Goal: Navigation & Orientation: Find specific page/section

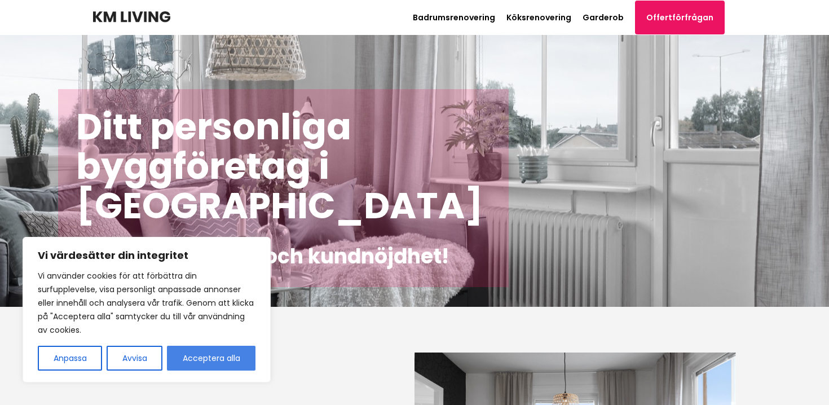
click at [249, 346] on button "Acceptera alla" at bounding box center [211, 358] width 89 height 25
checkbox input "true"
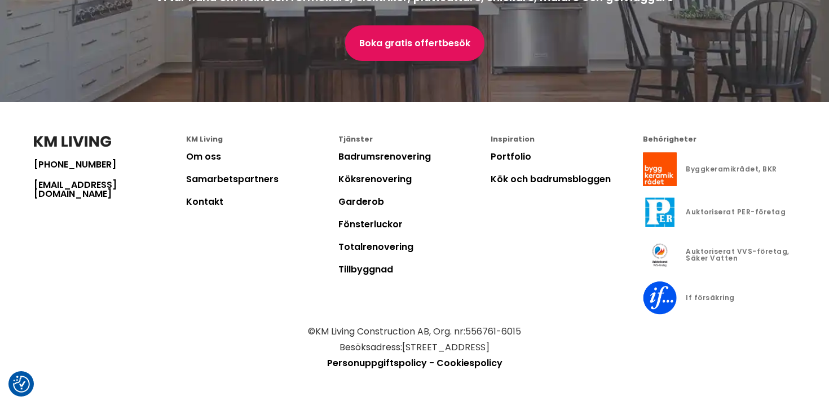
scroll to position [3142, 0]
click at [514, 292] on div "Inspiration Portfolio Kök och badrumsbloggen" at bounding box center [567, 230] width 152 height 188
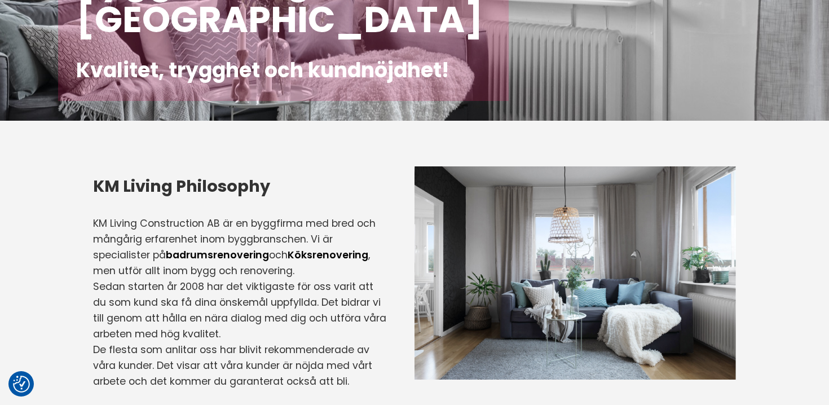
scroll to position [0, 0]
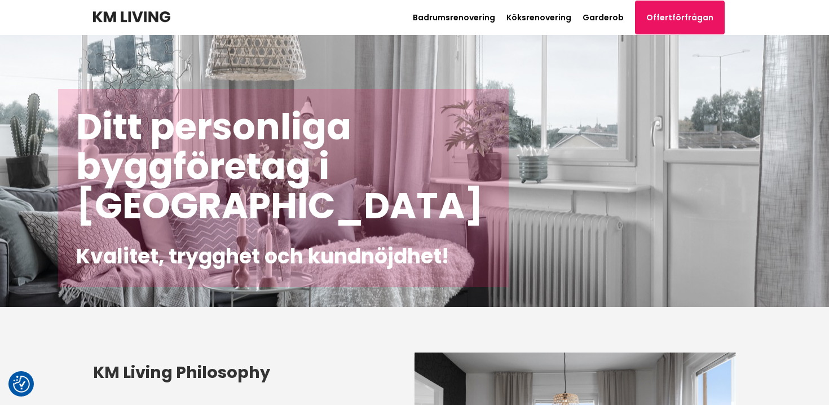
click at [135, 18] on img at bounding box center [131, 16] width 77 height 11
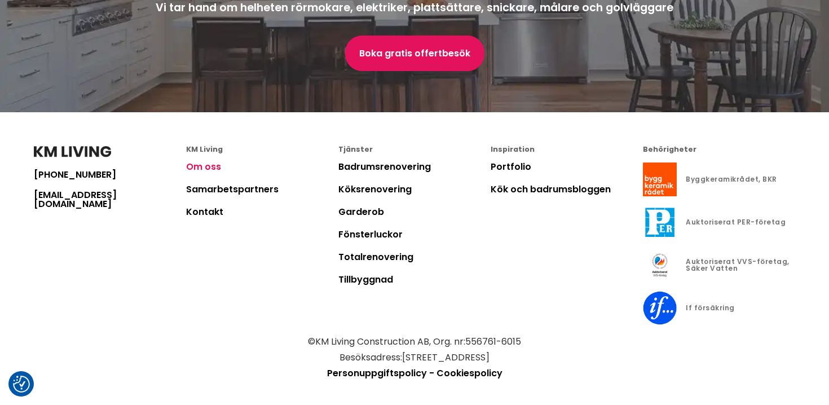
scroll to position [3142, 0]
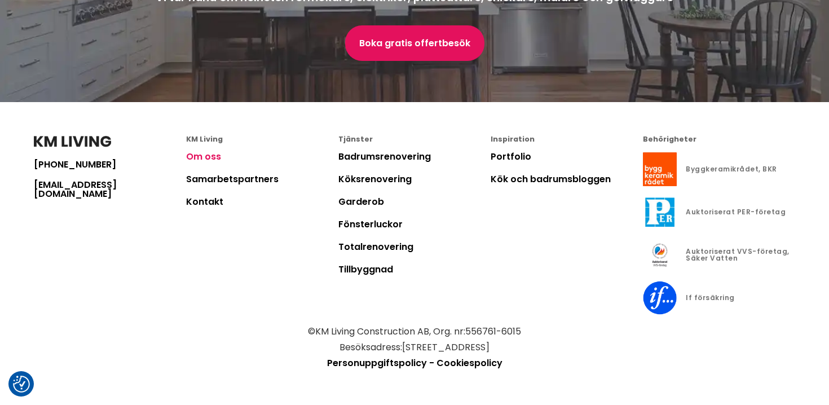
click at [205, 156] on link "Om oss" at bounding box center [203, 156] width 35 height 13
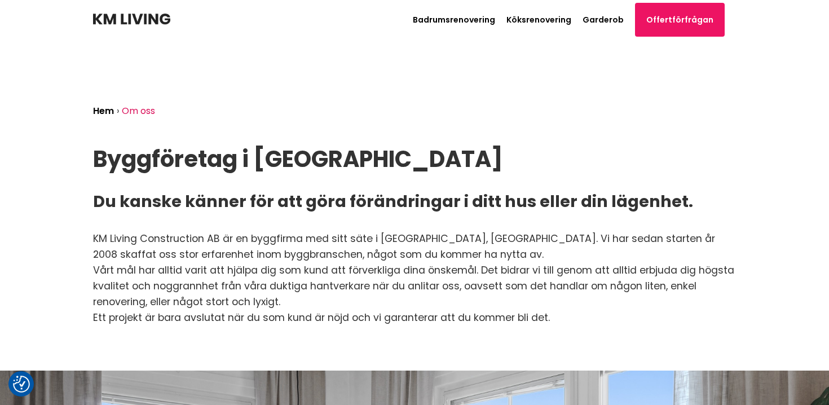
click at [209, 156] on h1 "Byggföretag i [GEOGRAPHIC_DATA]" at bounding box center [414, 159] width 643 height 25
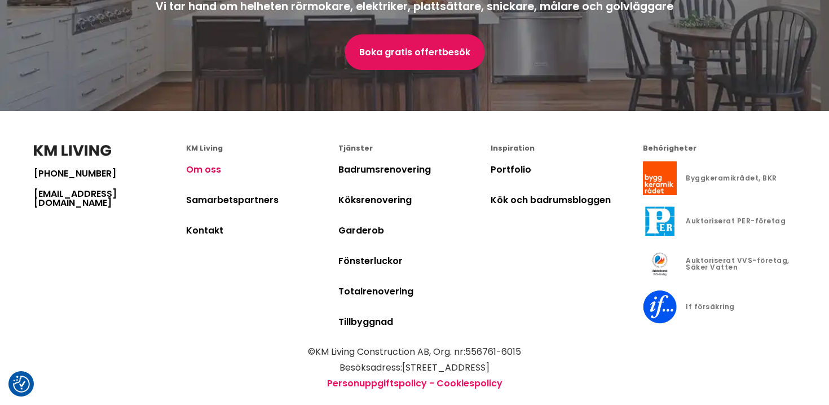
scroll to position [3523, 0]
click at [232, 193] on link "Samarbetspartners" at bounding box center [232, 199] width 93 height 13
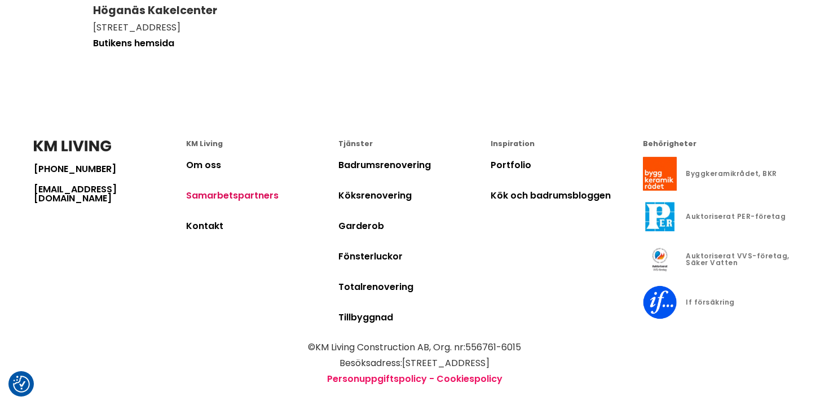
scroll to position [333, 0]
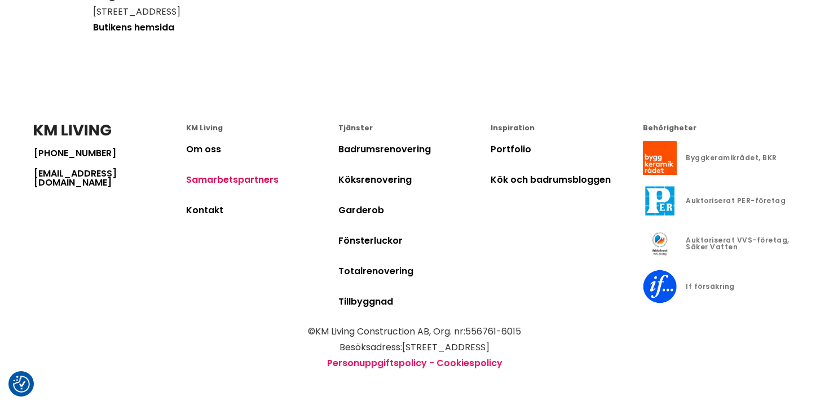
click at [230, 188] on li "Samarbetspartners" at bounding box center [262, 187] width 152 height 30
